Goal: Use online tool/utility: Utilize a website feature to perform a specific function

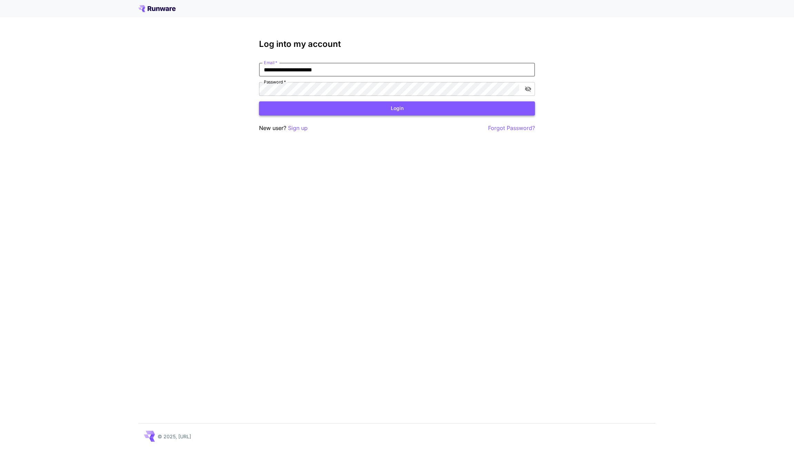
type input "**********"
click at [395, 105] on button "Login" at bounding box center [397, 108] width 276 height 14
click at [396, 113] on button "Login" at bounding box center [397, 108] width 276 height 14
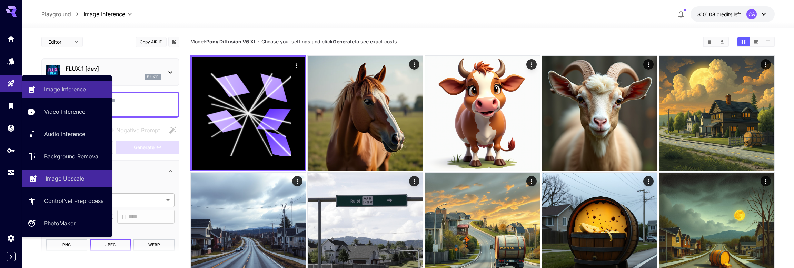
click at [72, 176] on p "Image Upscale" at bounding box center [65, 178] width 39 height 8
type input "**********"
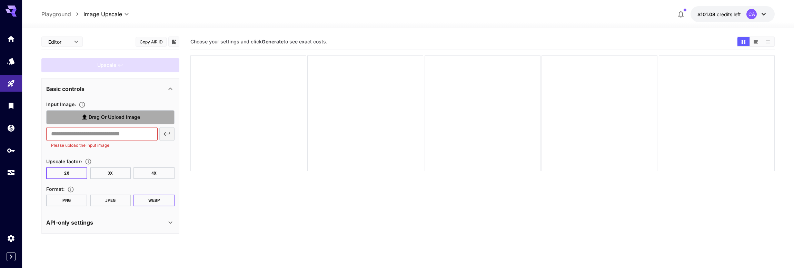
click at [120, 114] on span "Drag or upload image" at bounding box center [114, 117] width 51 height 9
click at [0, 0] on input "Drag or upload image" at bounding box center [0, 0] width 0 height 0
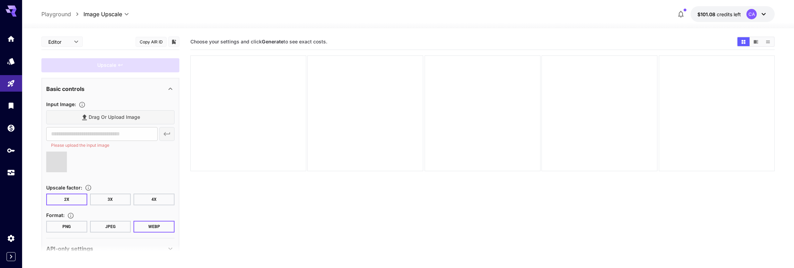
type input "**********"
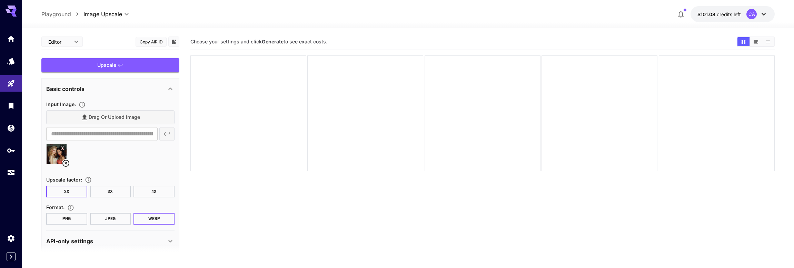
click at [132, 66] on div "Upscale" at bounding box center [110, 65] width 138 height 14
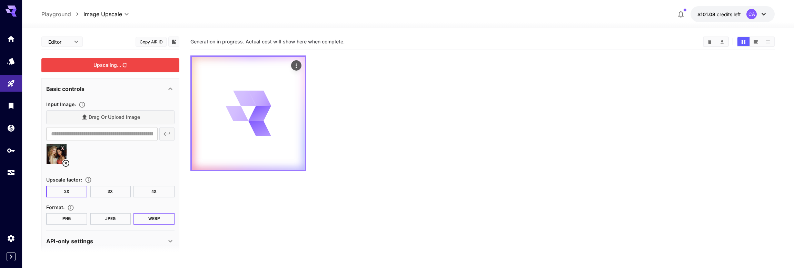
click at [297, 64] on icon "Actions" at bounding box center [296, 65] width 7 height 7
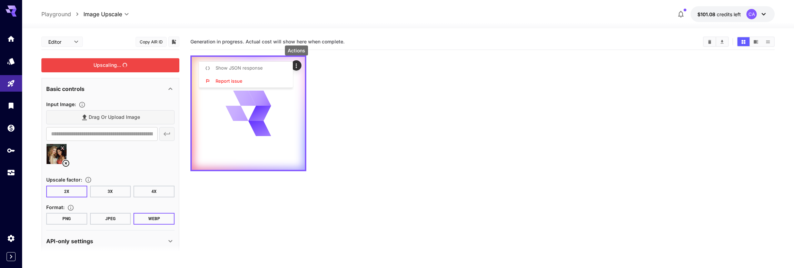
click at [265, 68] on li "Show JSON response" at bounding box center [248, 68] width 98 height 13
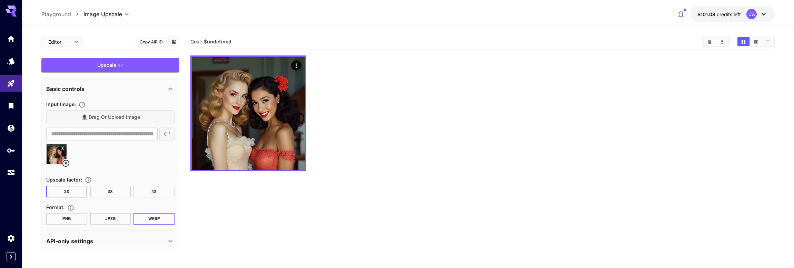
drag, startPoint x: 364, startPoint y: 124, endPoint x: 456, endPoint y: 125, distance: 91.4
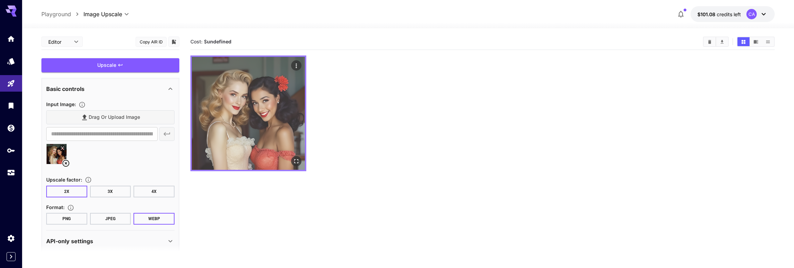
click at [285, 115] on img at bounding box center [248, 113] width 113 height 113
click at [300, 165] on icon "Open in fullscreen" at bounding box center [296, 161] width 7 height 7
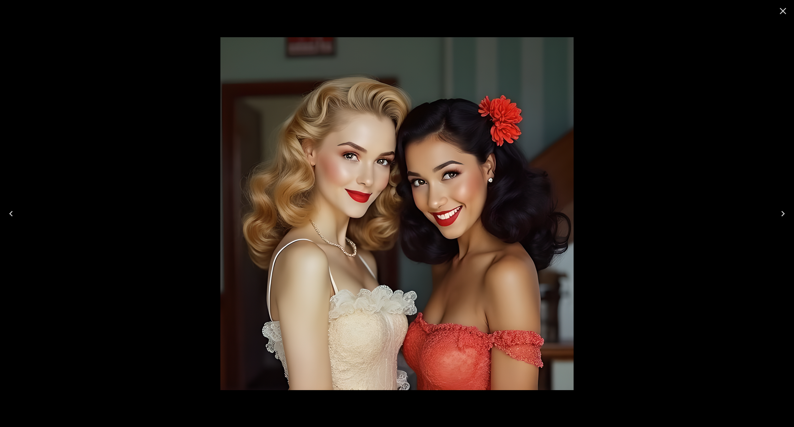
click at [778, 13] on icon "Close" at bounding box center [782, 11] width 11 height 11
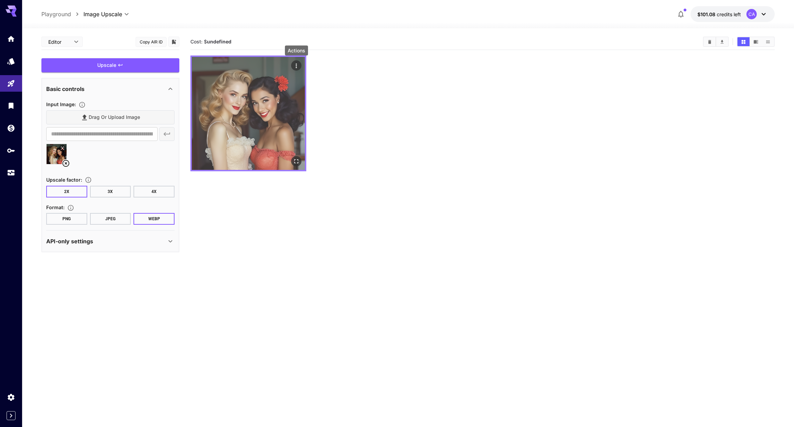
click at [295, 67] on icon "Actions" at bounding box center [296, 65] width 7 height 7
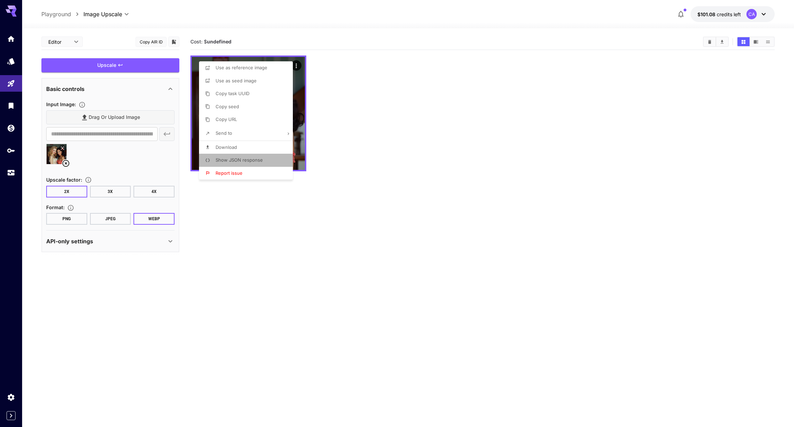
click at [268, 156] on li "Show JSON response" at bounding box center [248, 160] width 98 height 13
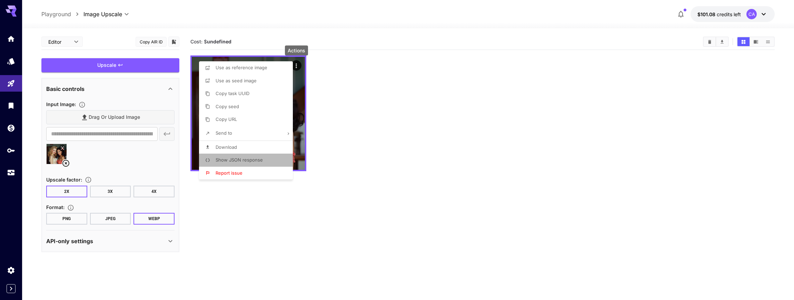
click at [269, 157] on li "Show JSON response" at bounding box center [248, 160] width 98 height 13
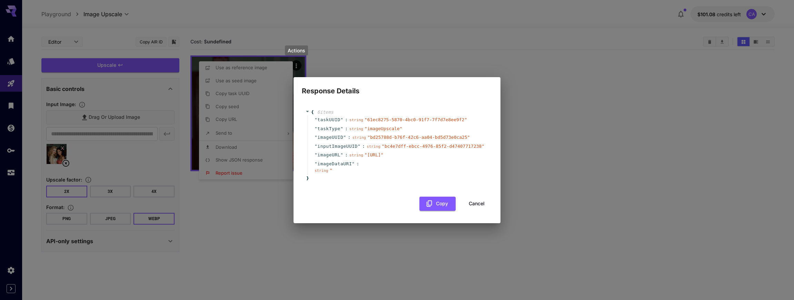
click at [372, 117] on span "" 61ec8275-5870-4bc0-91f7-7f7d7e8ee9f2 "" at bounding box center [415, 119] width 102 height 5
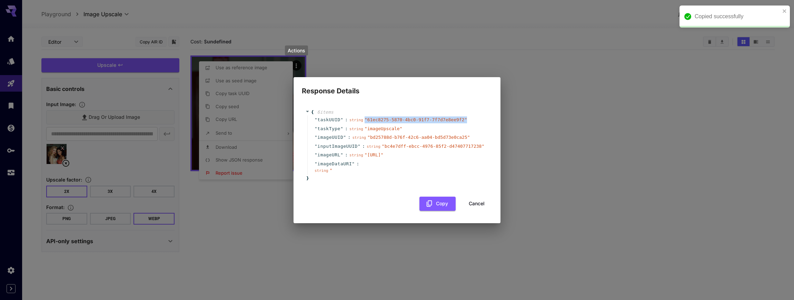
drag, startPoint x: 367, startPoint y: 53, endPoint x: 469, endPoint y: 53, distance: 102.4
click at [469, 115] on div "" taskUUID " : string " 61ec8275-5870-4bc0-91f7-7f7d7e8ee9f2 "" at bounding box center [397, 119] width 181 height 9
copy span "" 61ec8275-5870-4bc0-91f7-7f7d7e8ee9f2 ""
